Goal: Transaction & Acquisition: Purchase product/service

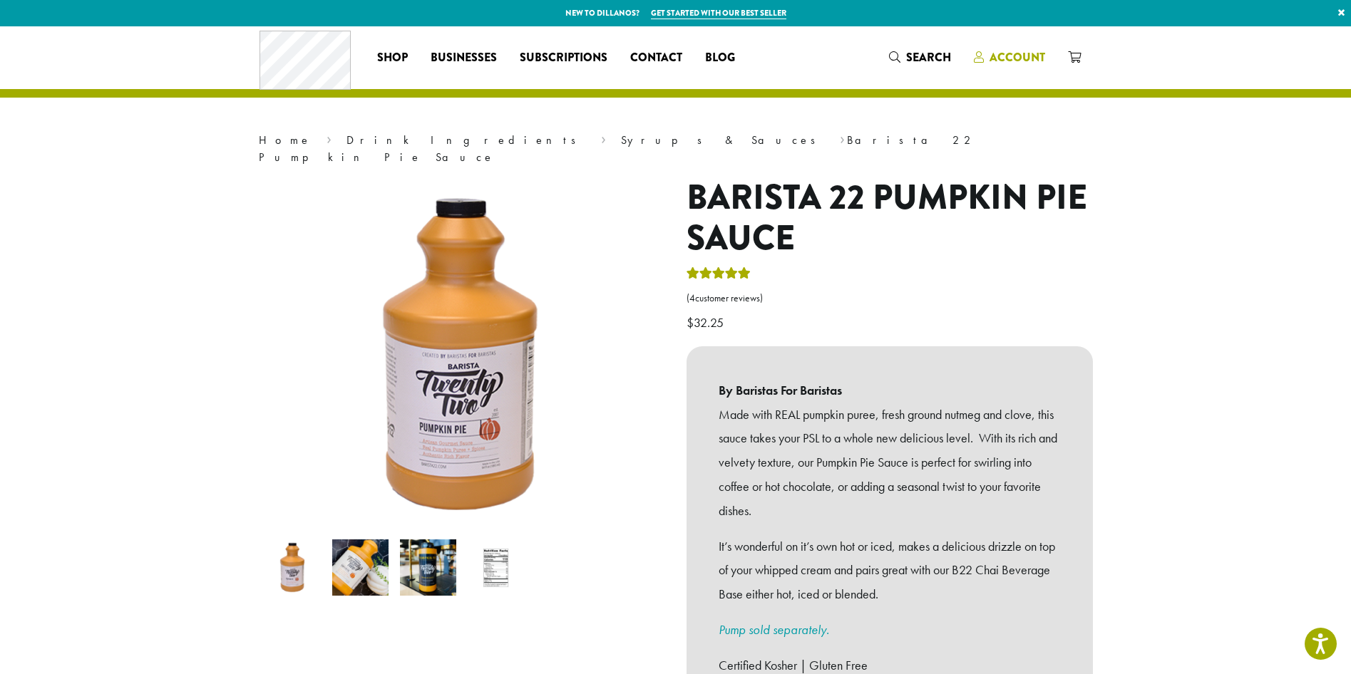
click at [1003, 49] on span "Account" at bounding box center [1017, 57] width 56 height 16
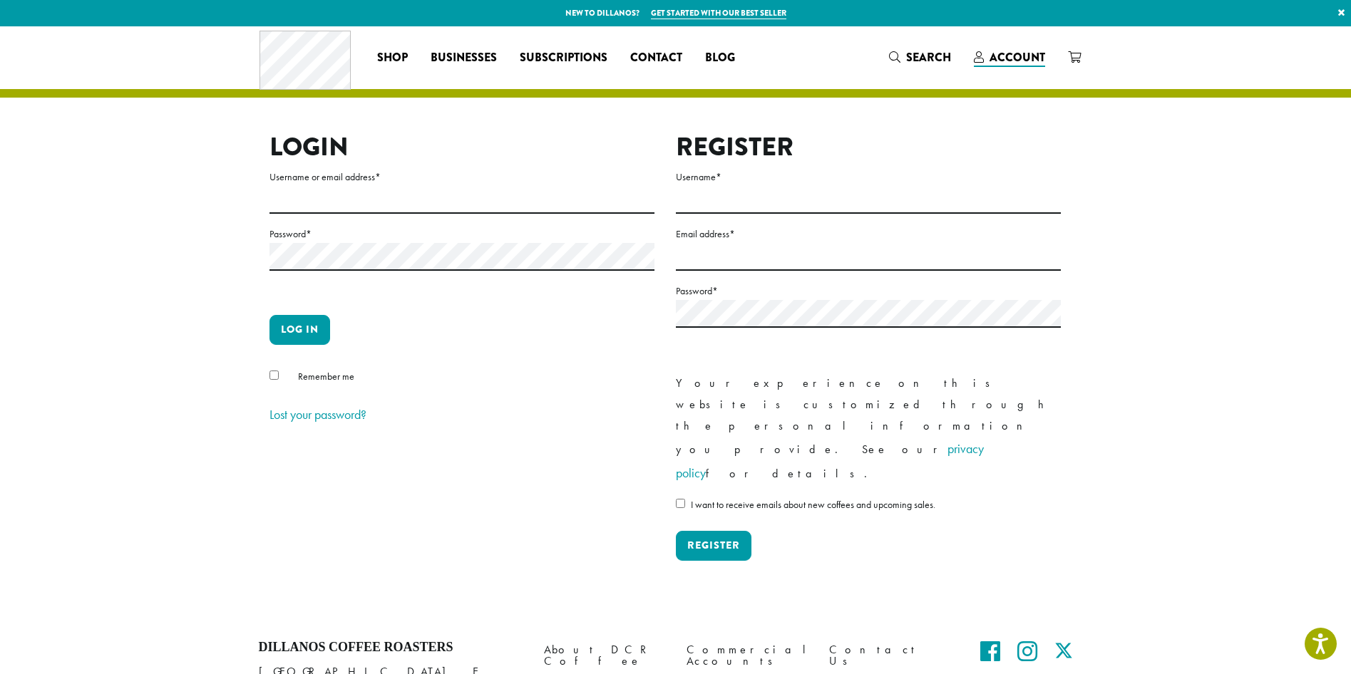
click at [427, 185] on label "Username or email address *" at bounding box center [461, 177] width 385 height 18
click at [427, 186] on input "Username or email address *" at bounding box center [461, 200] width 385 height 28
type input "**********"
click at [269, 315] on button "Log in" at bounding box center [299, 330] width 61 height 30
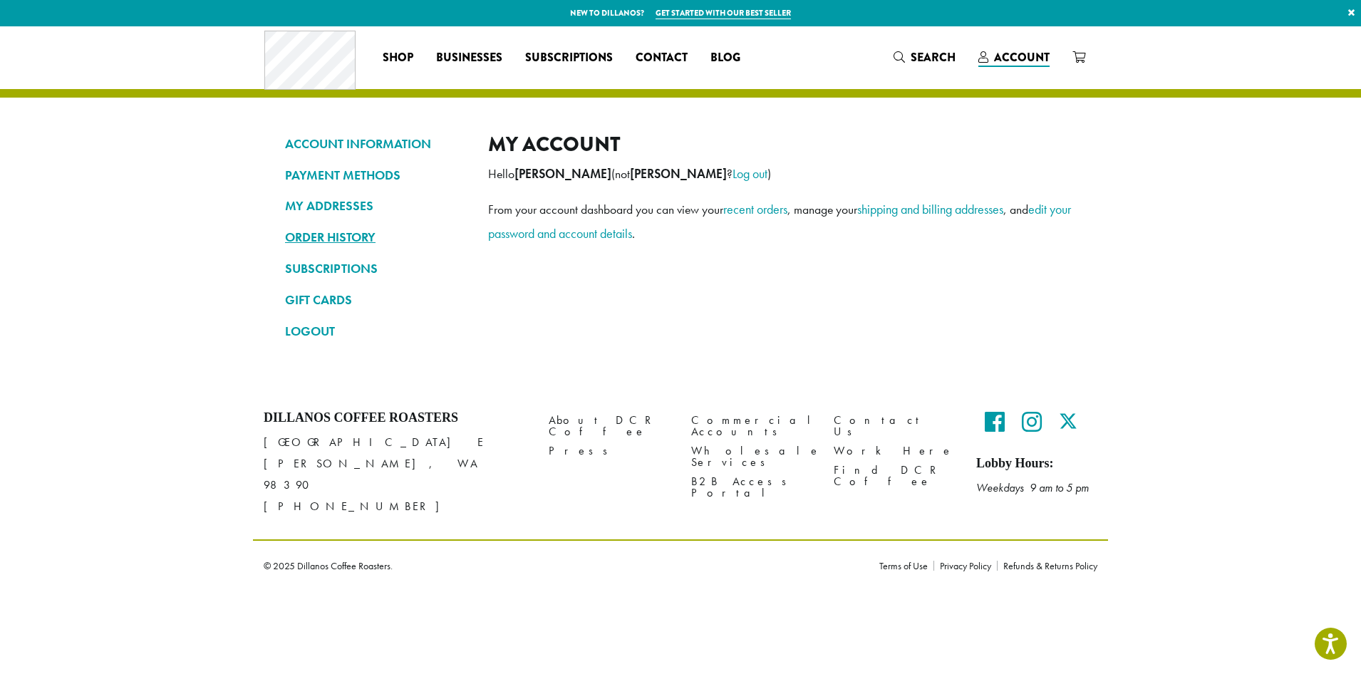
click at [336, 234] on link "ORDER HISTORY" at bounding box center [376, 237] width 182 height 24
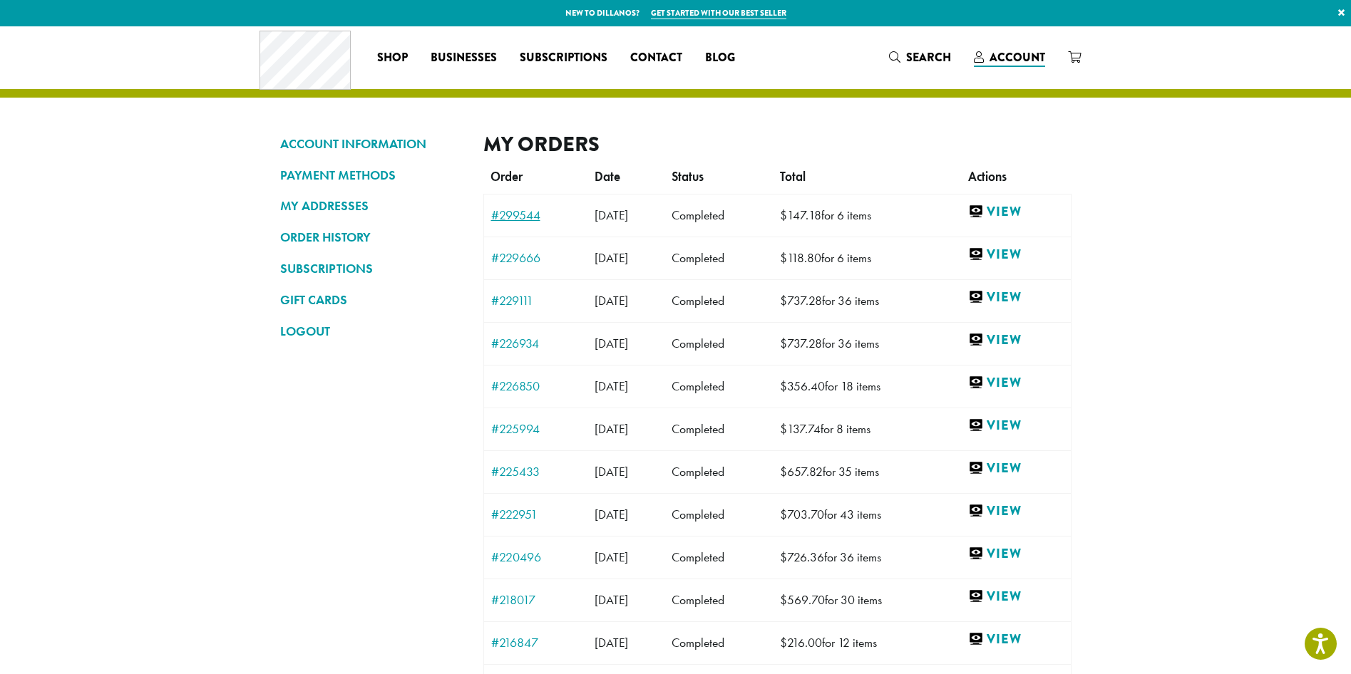
click at [511, 212] on link "#299544" at bounding box center [536, 215] width 90 height 13
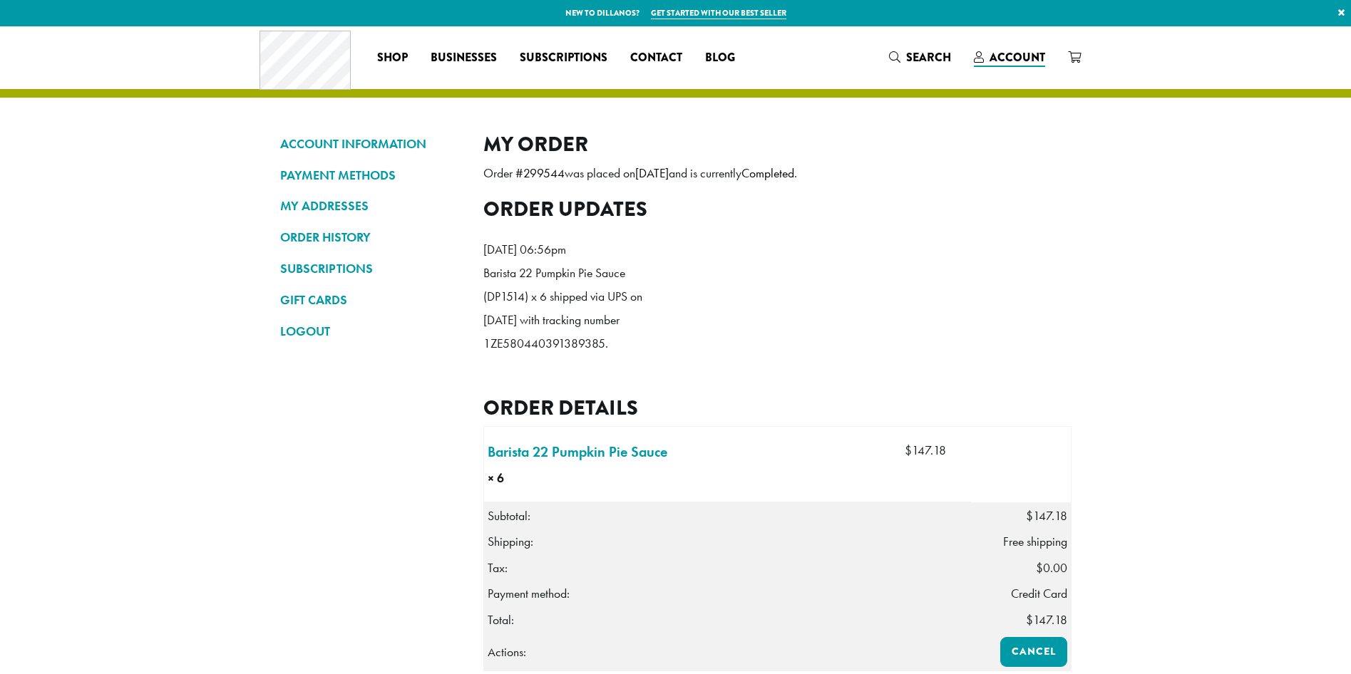
scroll to position [356, 0]
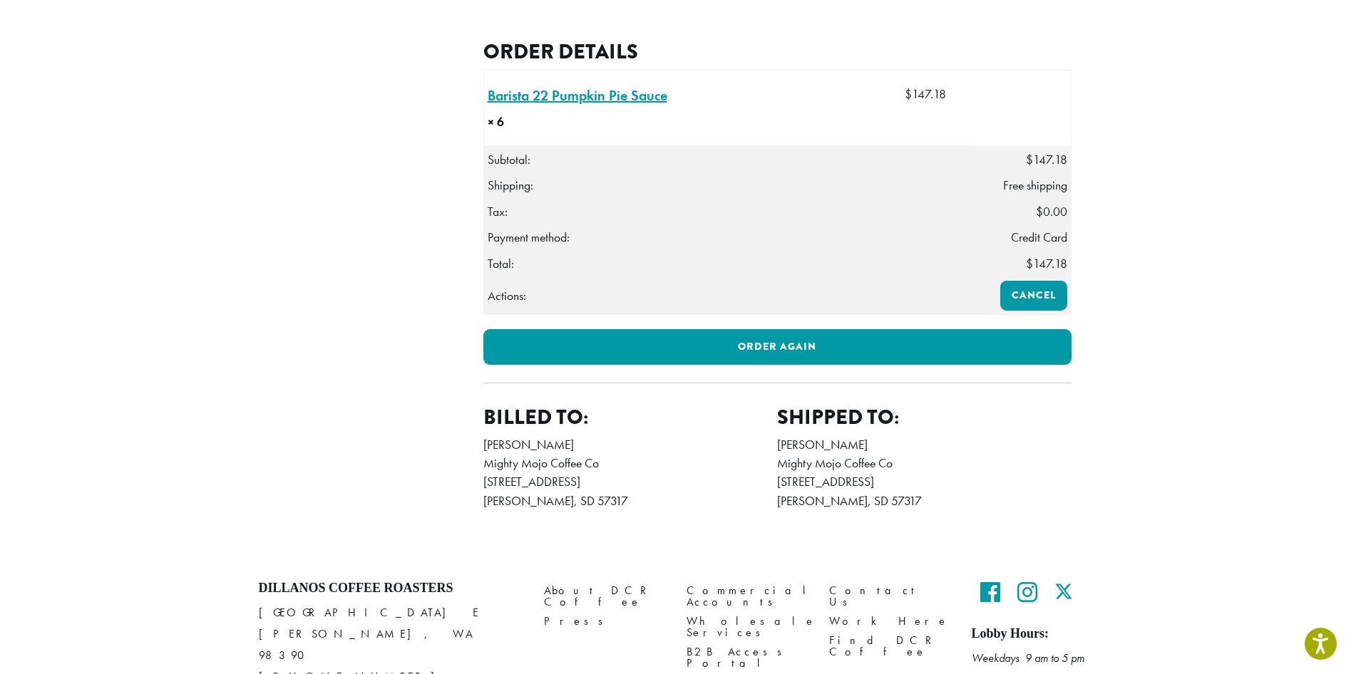
click at [617, 106] on link "Barista 22 Pumpkin Pie Sauce × 6" at bounding box center [577, 95] width 180 height 21
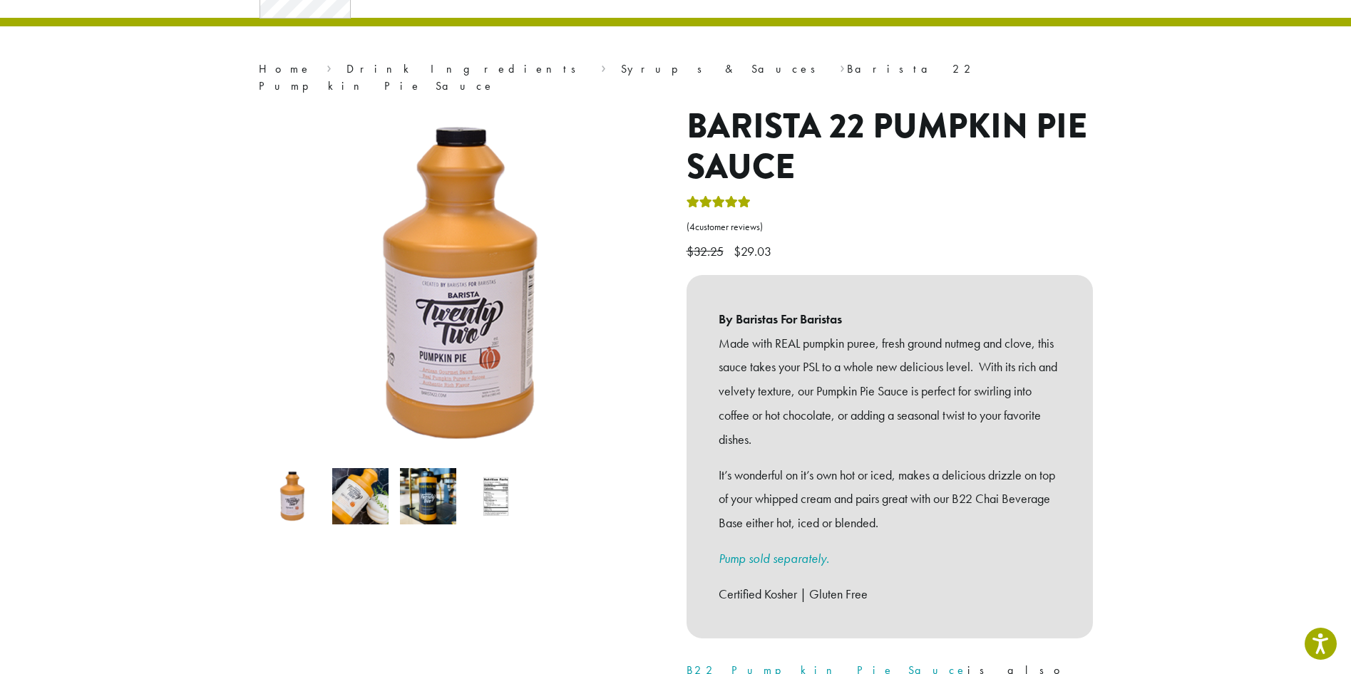
scroll to position [428, 0]
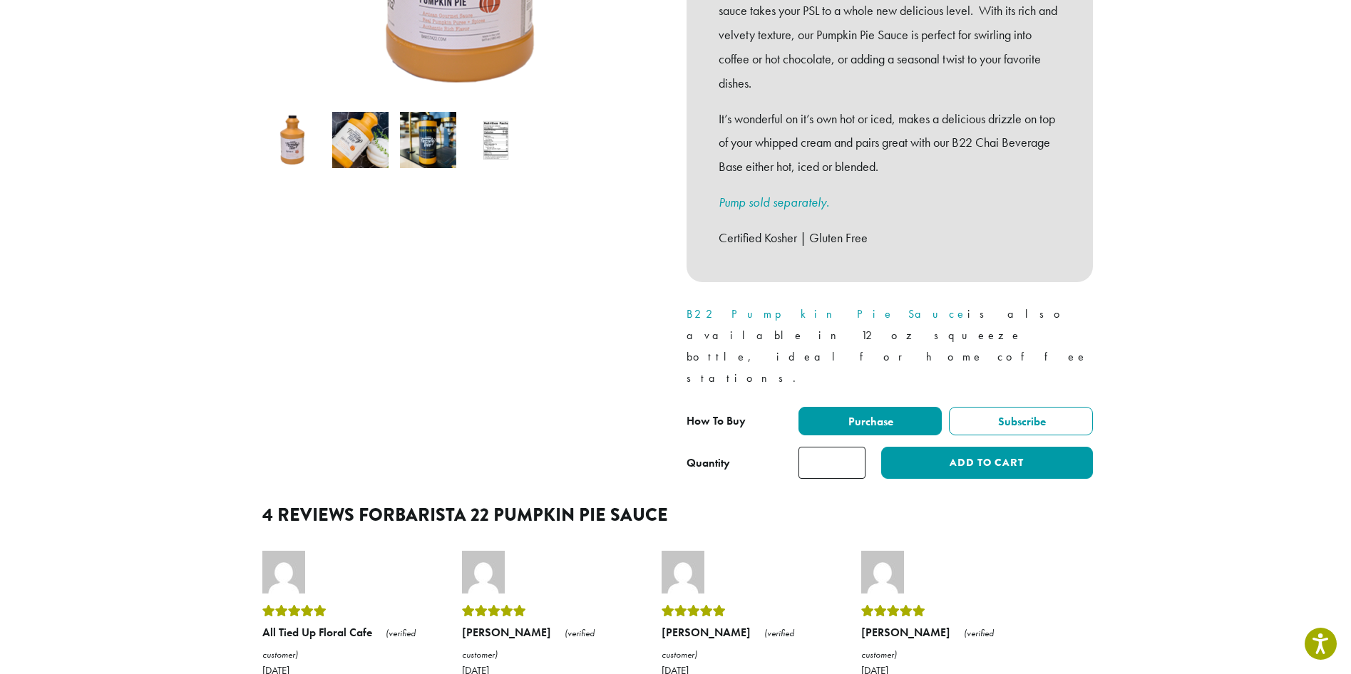
click at [840, 447] on input "*" at bounding box center [831, 463] width 67 height 32
click at [839, 447] on input "*" at bounding box center [831, 463] width 67 height 32
type input "*"
click at [956, 447] on button "Add to cart" at bounding box center [986, 463] width 211 height 32
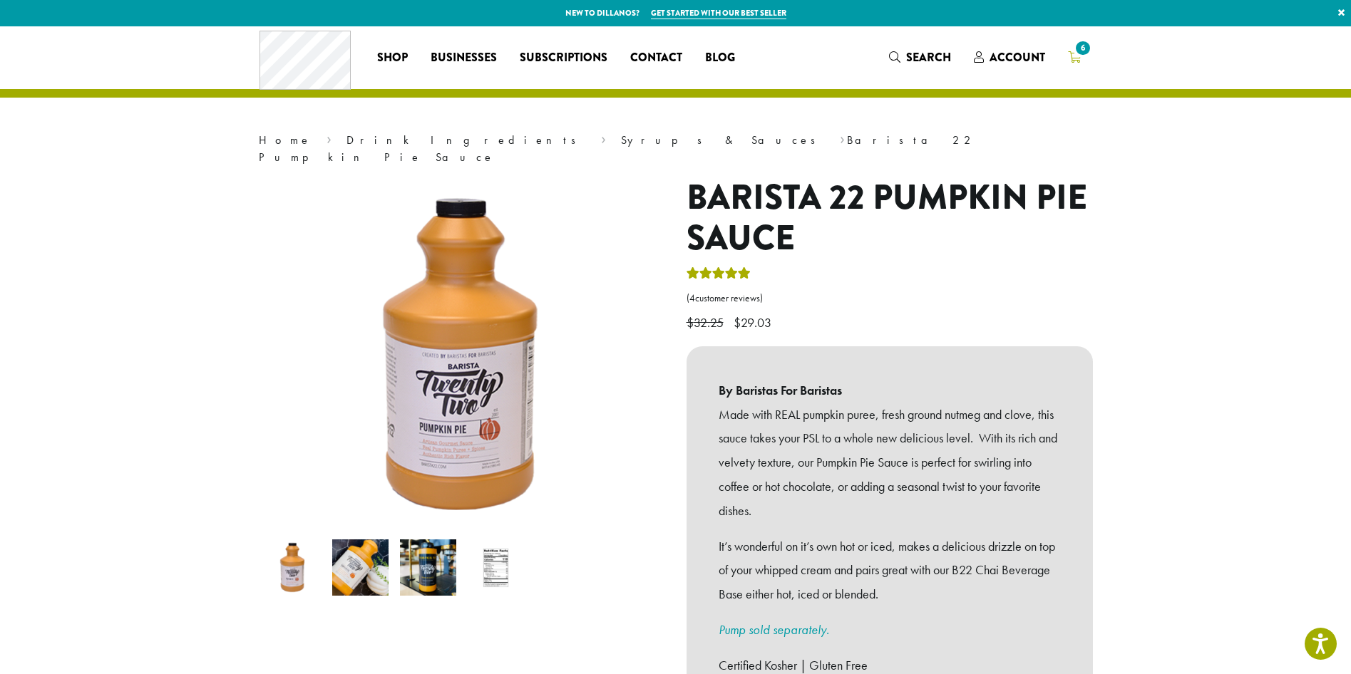
click at [1086, 59] on link "6" at bounding box center [1074, 58] width 36 height 24
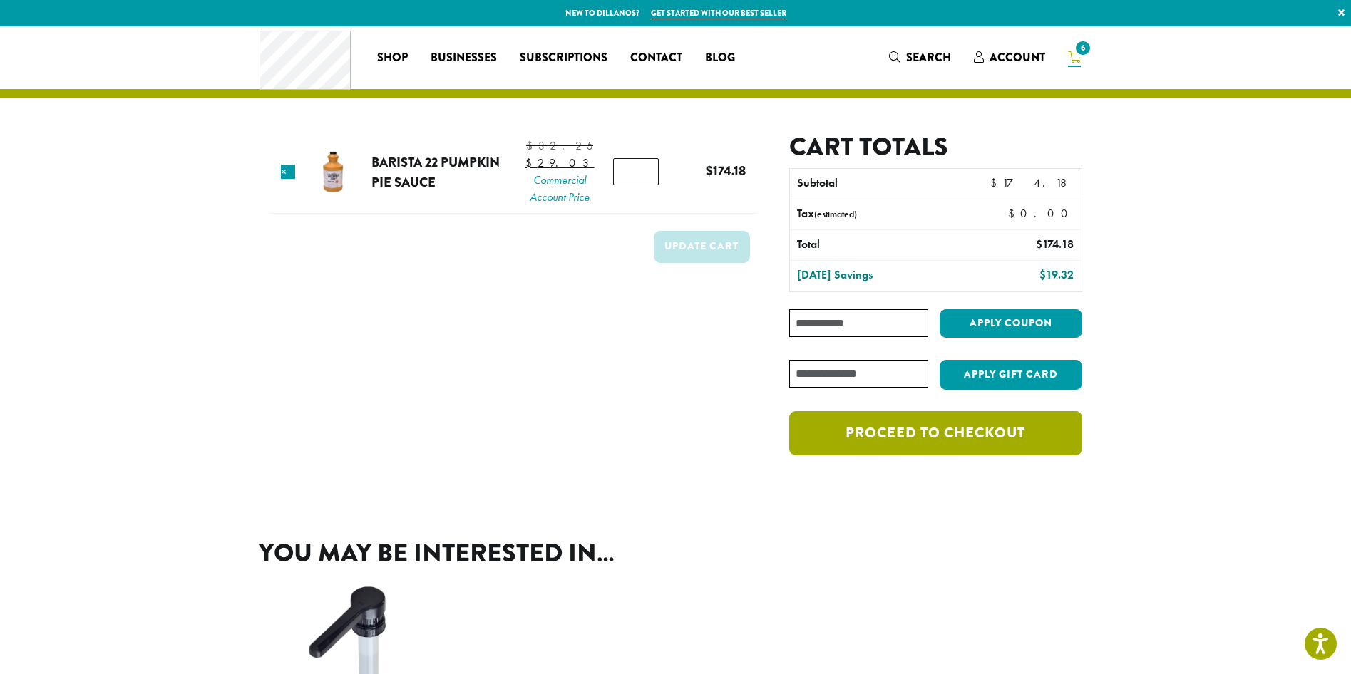
click at [920, 455] on link "Proceed to checkout" at bounding box center [935, 433] width 292 height 44
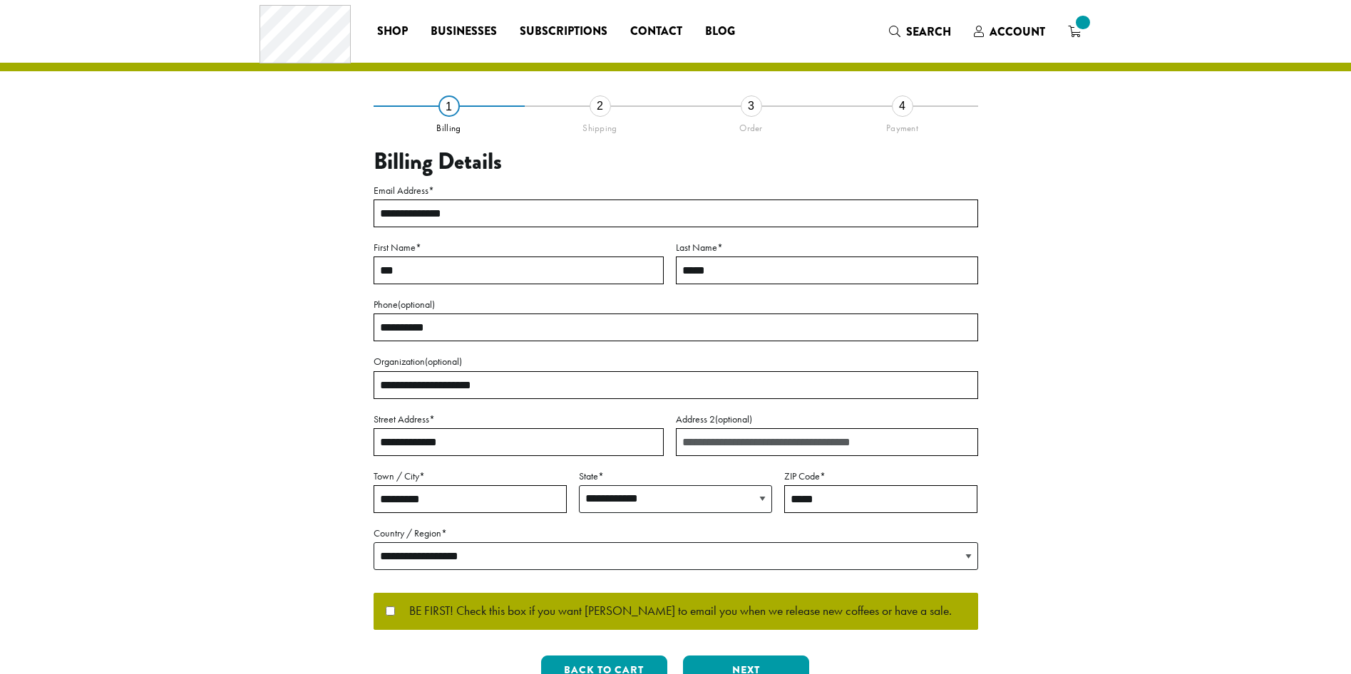
select select "**"
